Goal: Check status: Check status

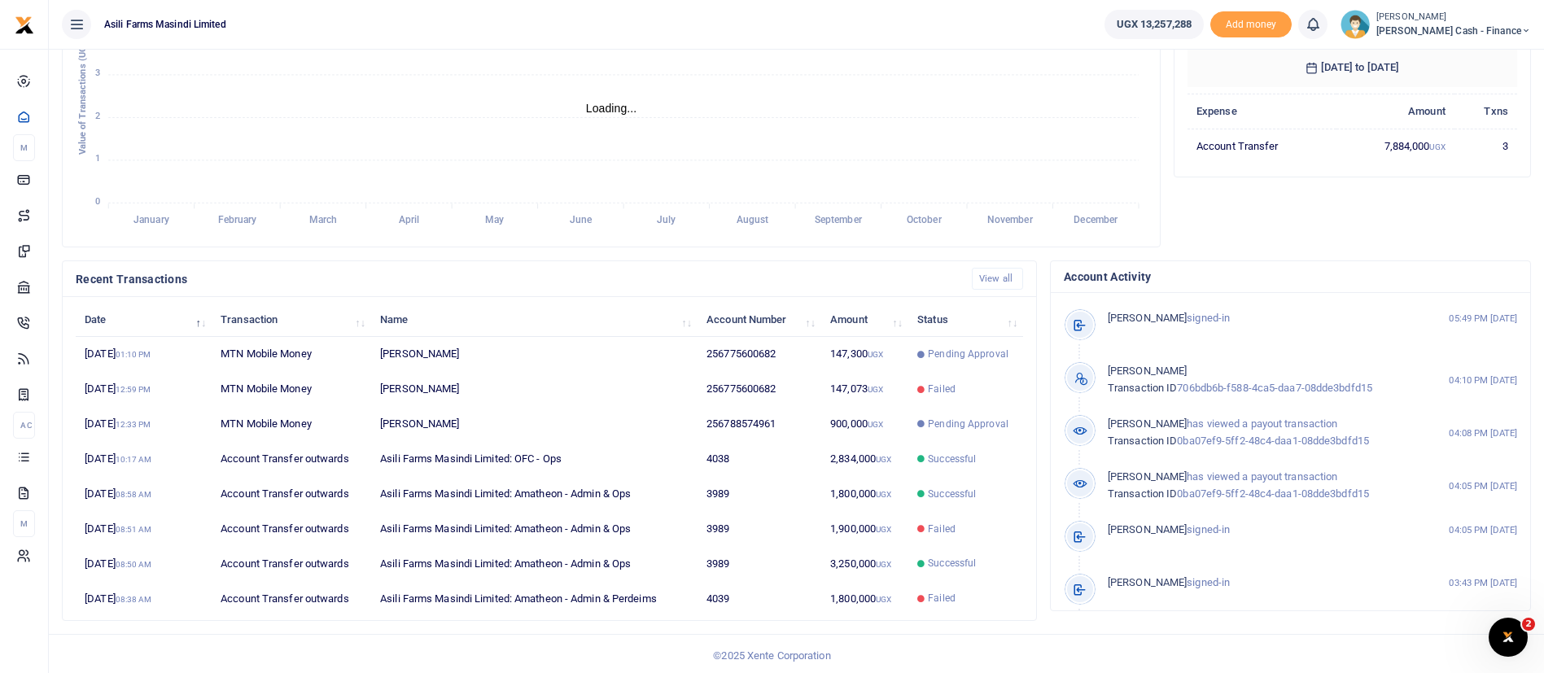
scroll to position [300, 0]
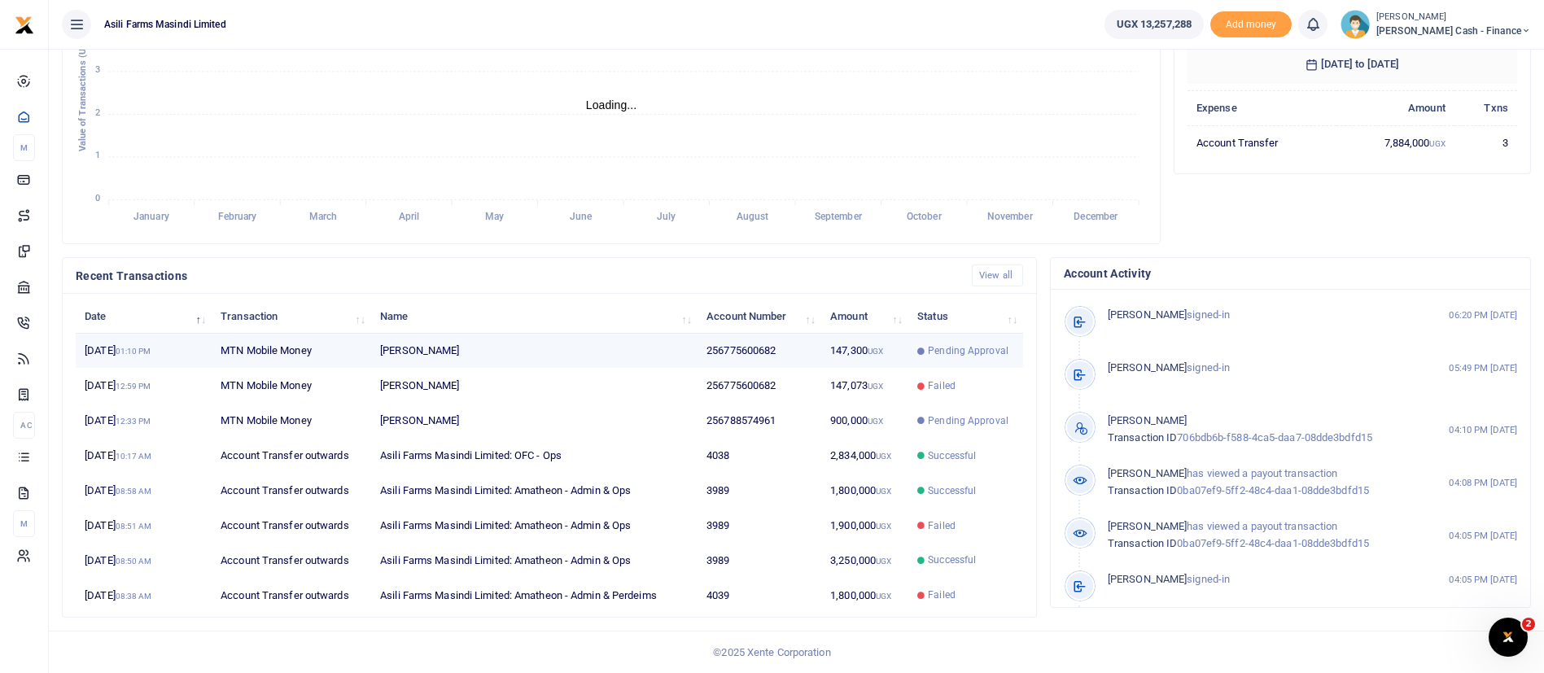
click at [894, 352] on td "147,300 UGX" at bounding box center [864, 351] width 87 height 35
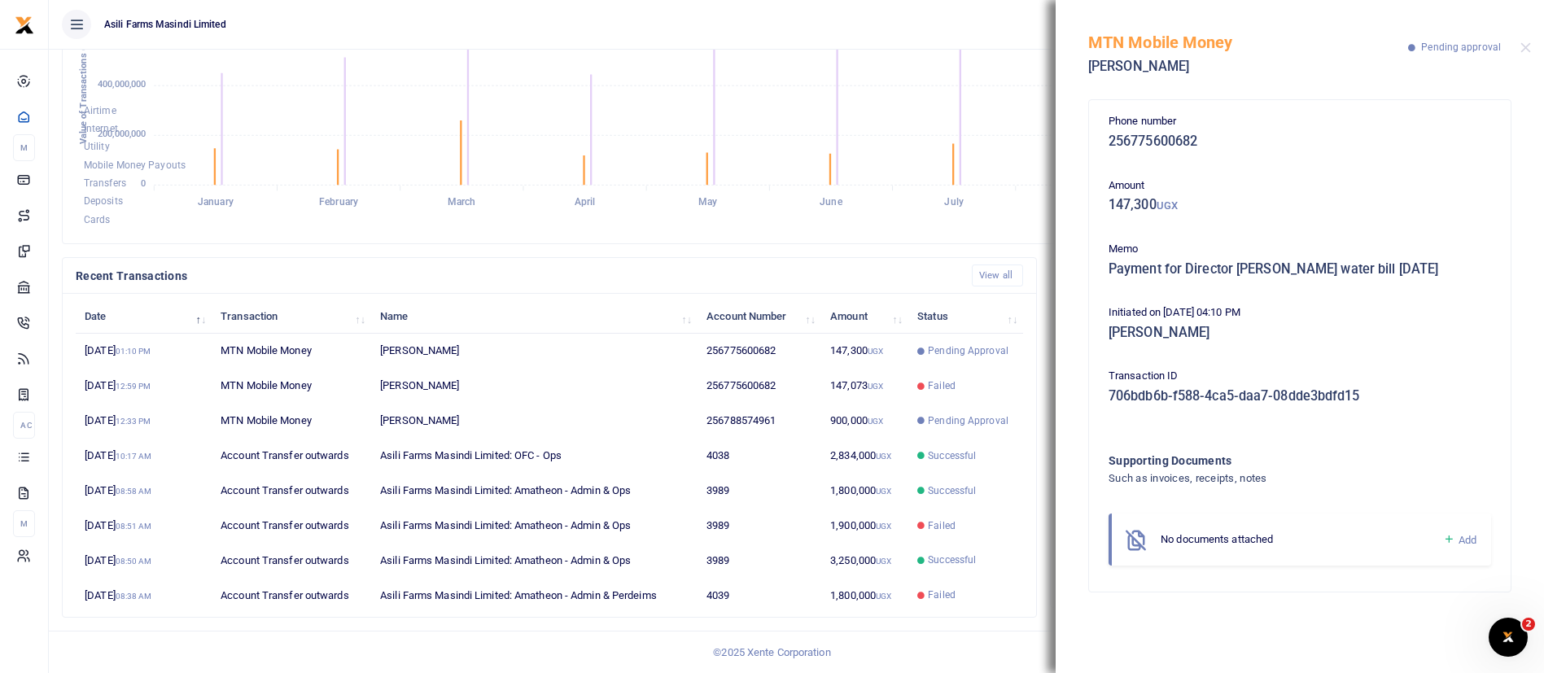
click at [1449, 540] on icon at bounding box center [1449, 539] width 12 height 15
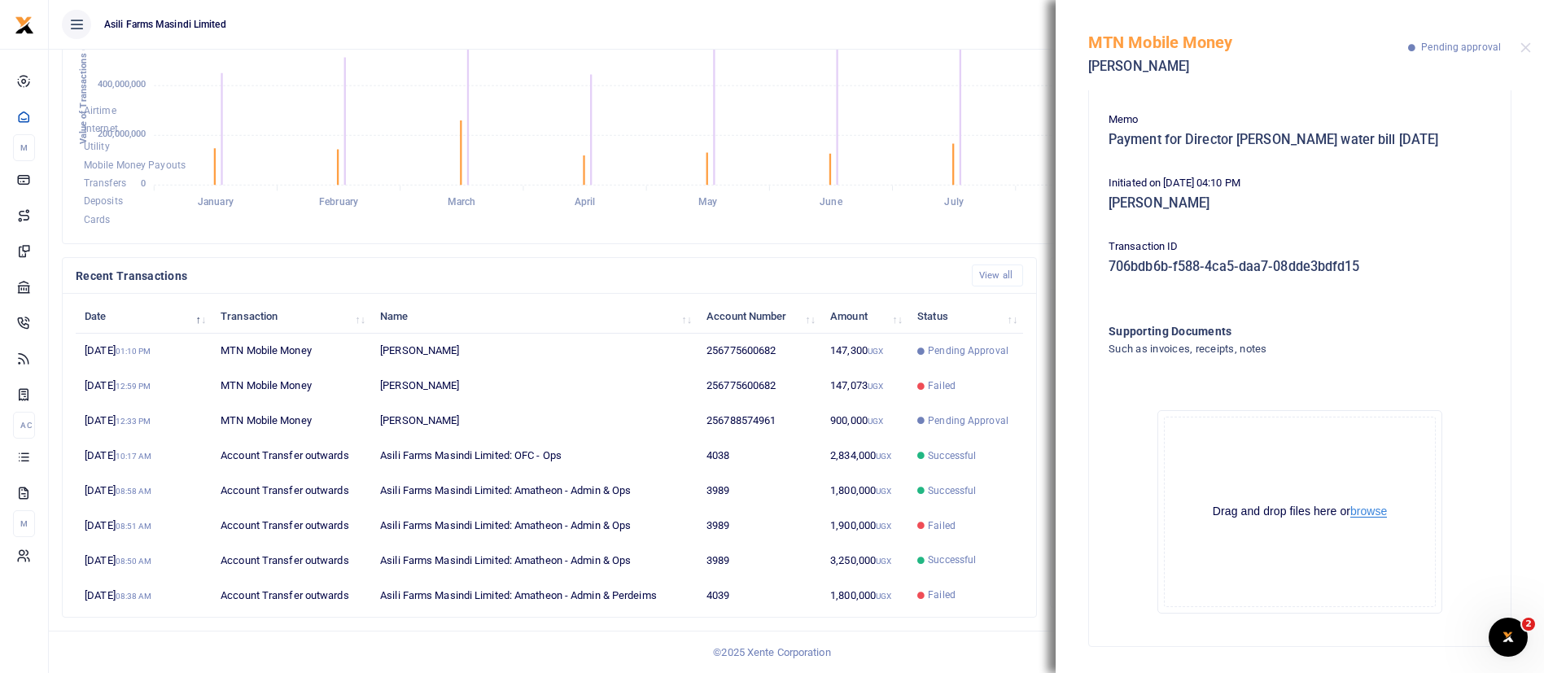
click at [1367, 508] on button "browse" at bounding box center [1368, 511] width 37 height 12
click at [1350, 510] on button "browse" at bounding box center [1368, 511] width 37 height 12
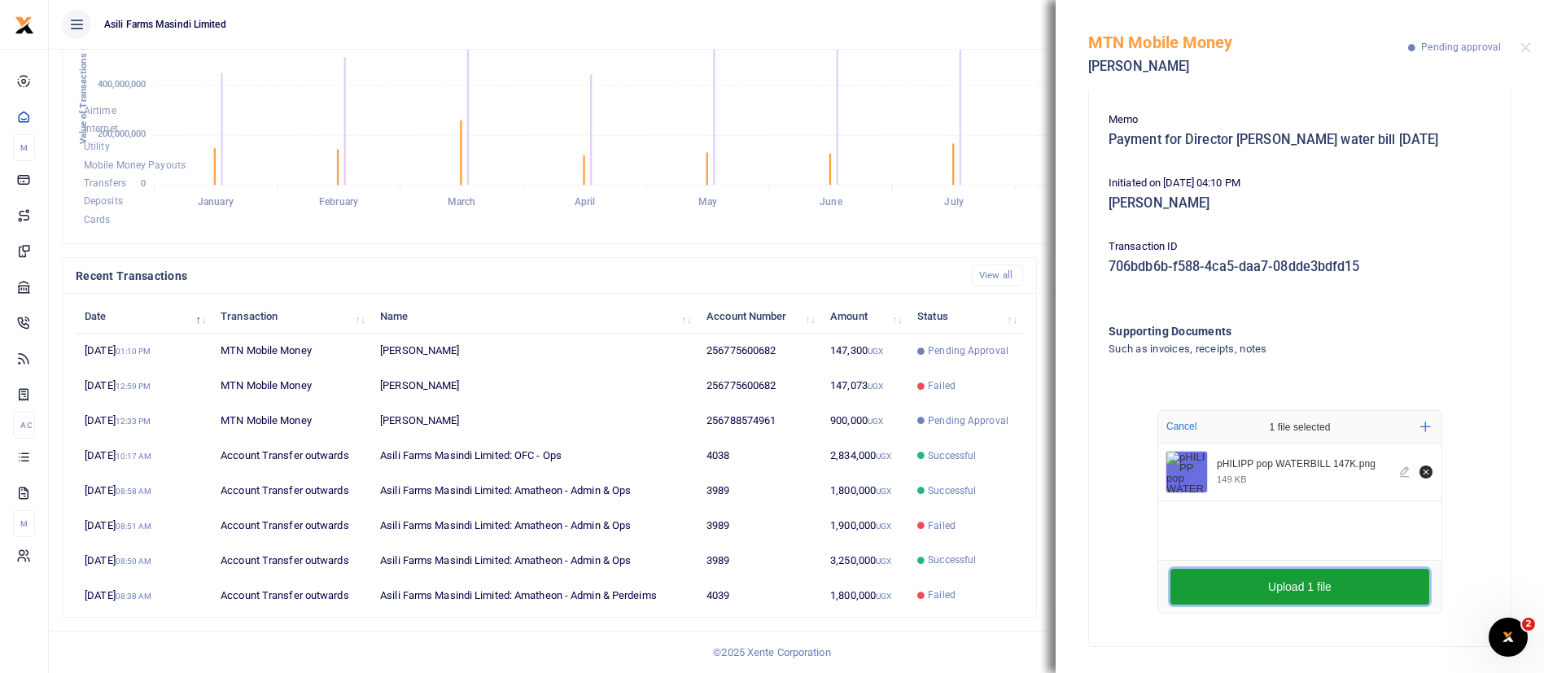
click at [1333, 584] on button "Upload 1 file" at bounding box center [1300, 587] width 259 height 36
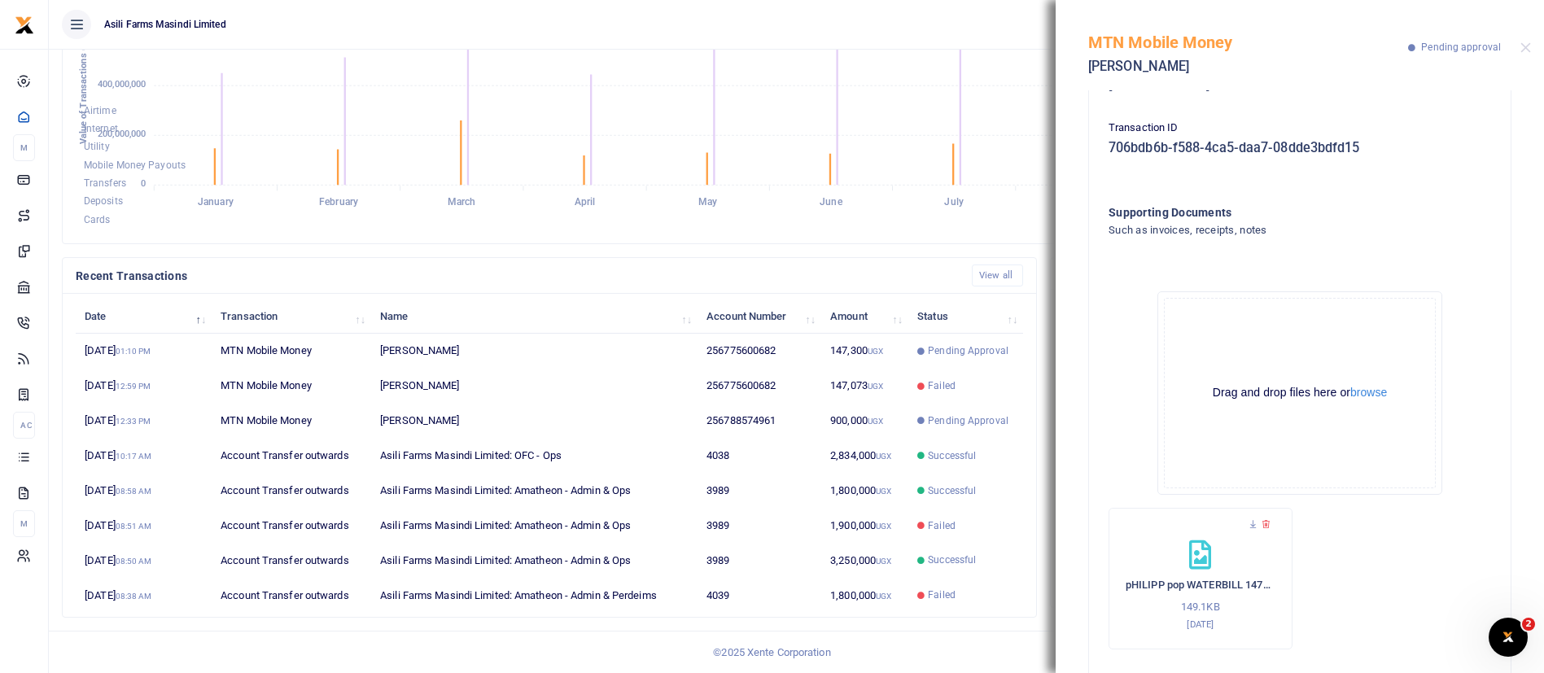
scroll to position [284, 0]
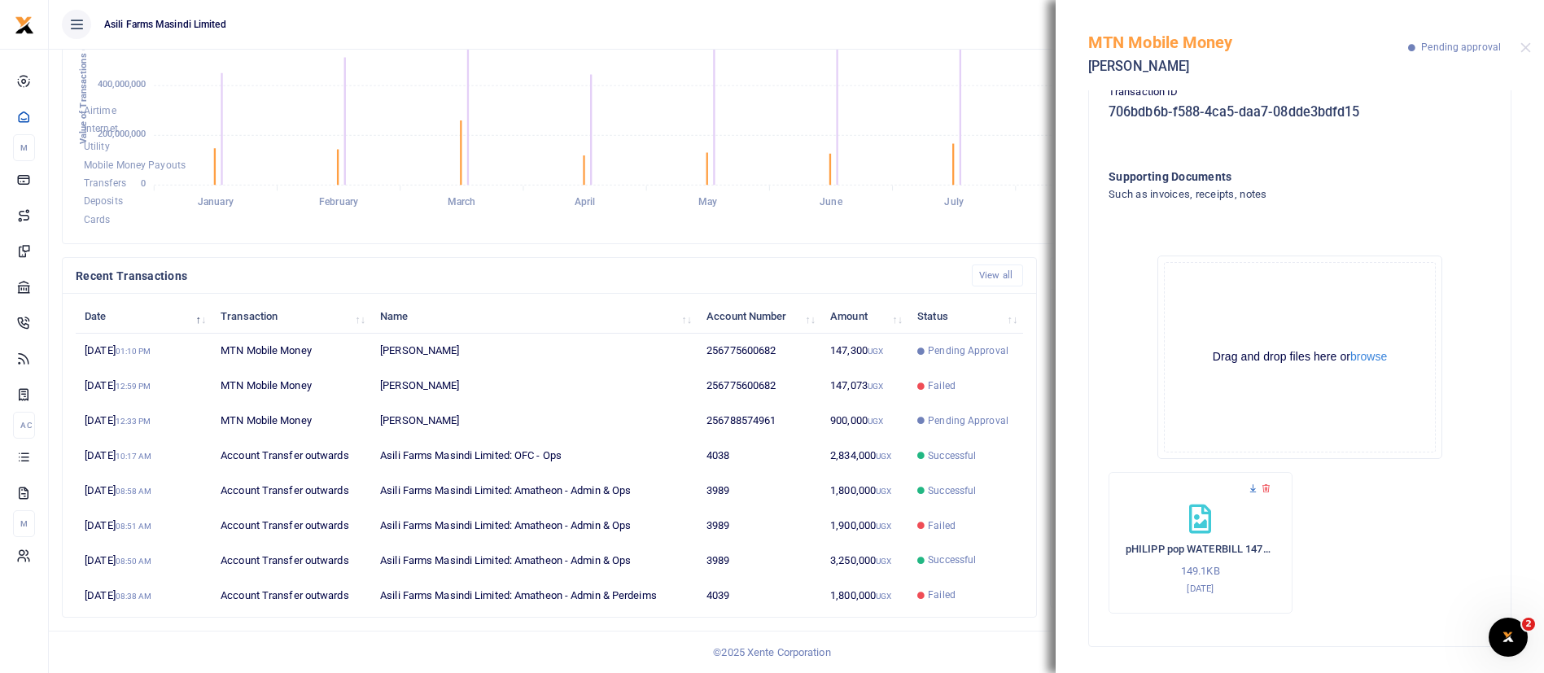
click at [1253, 492] on icon at bounding box center [1253, 489] width 11 height 11
click at [1254, 493] on icon at bounding box center [1253, 489] width 11 height 11
click at [1532, 46] on div "MTN Mobile Money [PERSON_NAME] Pending approval" at bounding box center [1300, 45] width 488 height 90
click at [1526, 46] on button "Close" at bounding box center [1526, 47] width 11 height 11
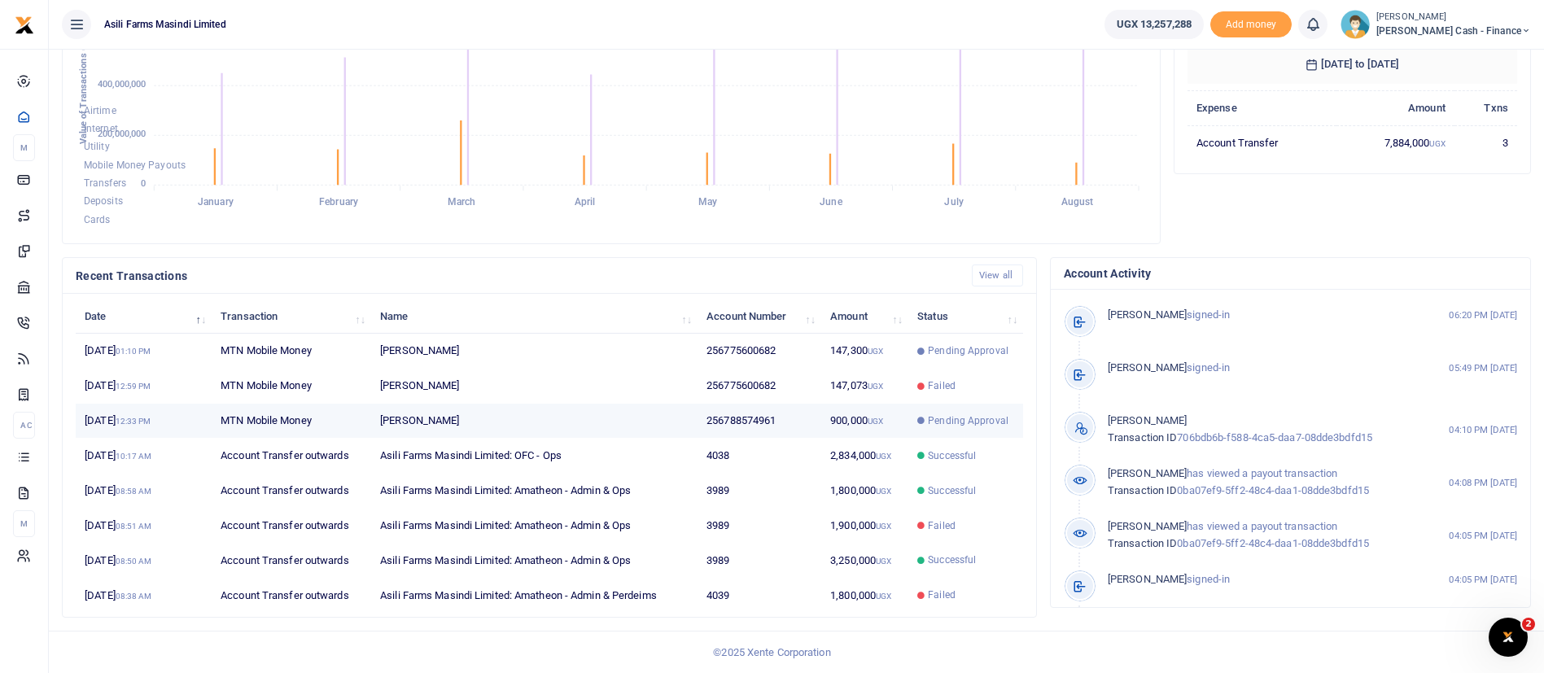
click at [984, 408] on td "Pending Approval" at bounding box center [965, 421] width 115 height 35
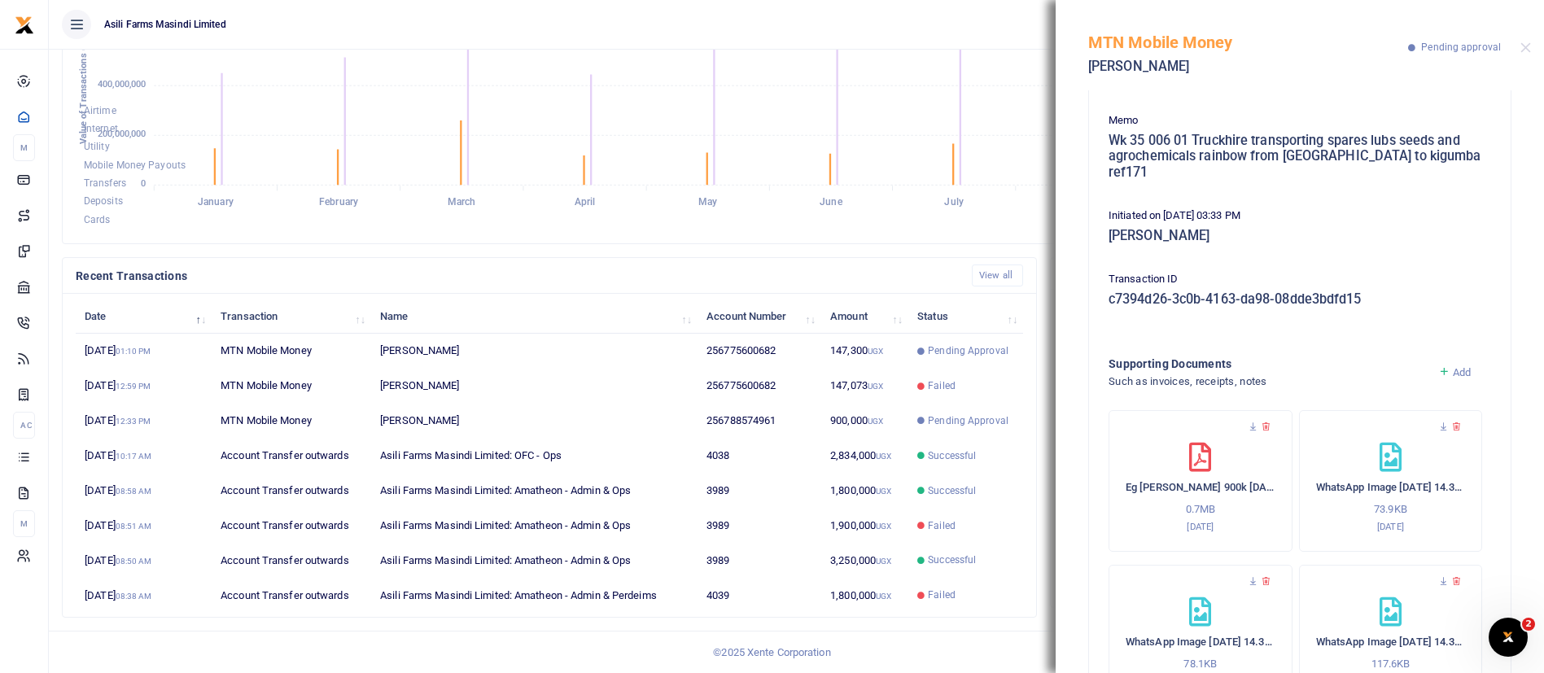
scroll to position [186, 0]
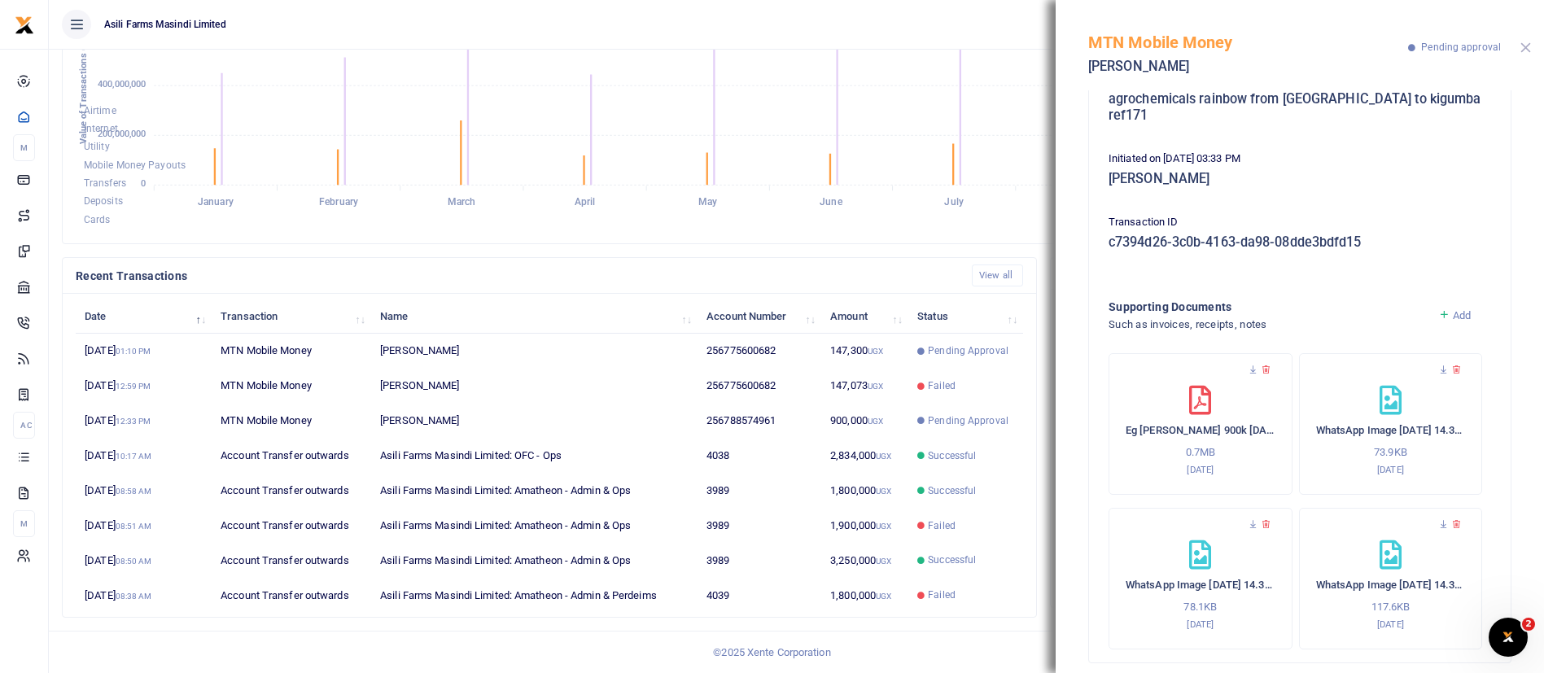
click at [1525, 44] on button "Close" at bounding box center [1526, 47] width 11 height 11
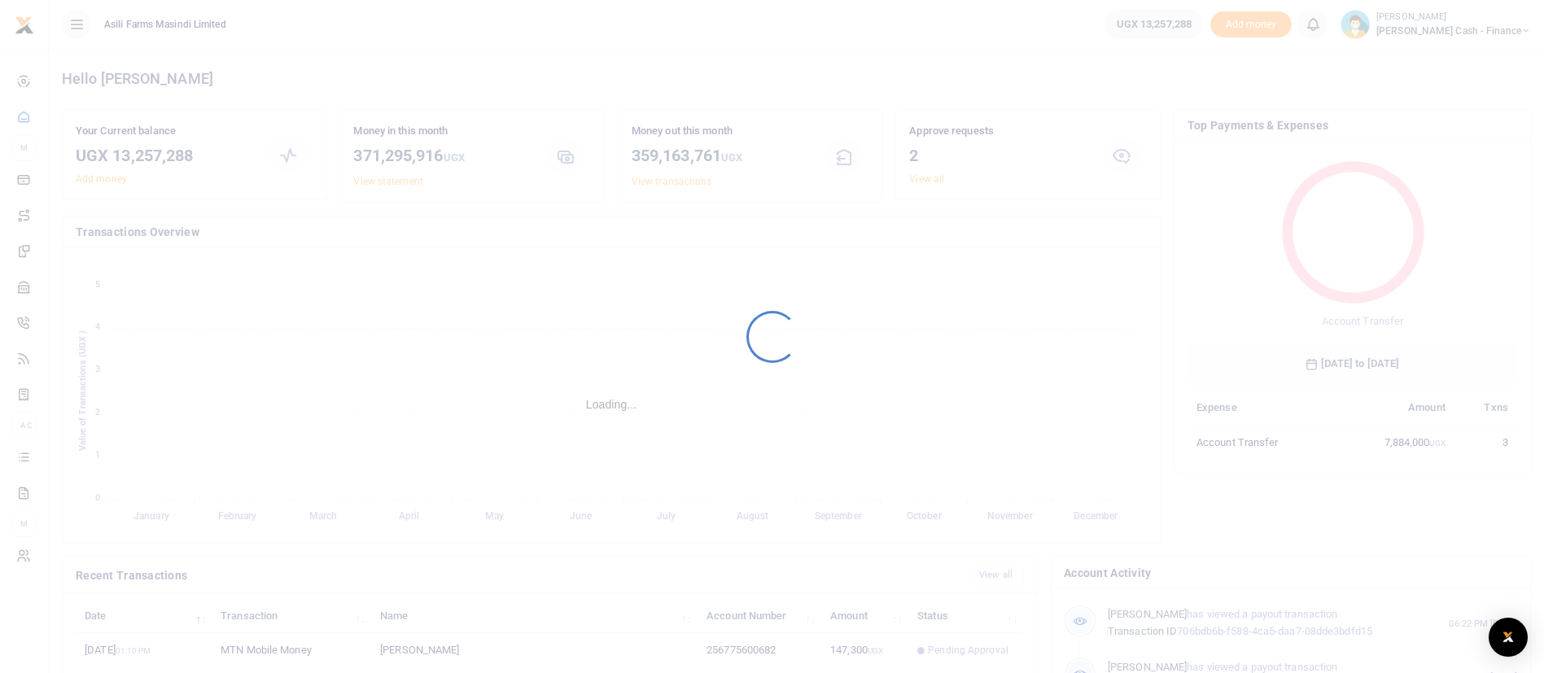
scroll to position [210, 312]
